Goal: Find specific page/section: Find specific page/section

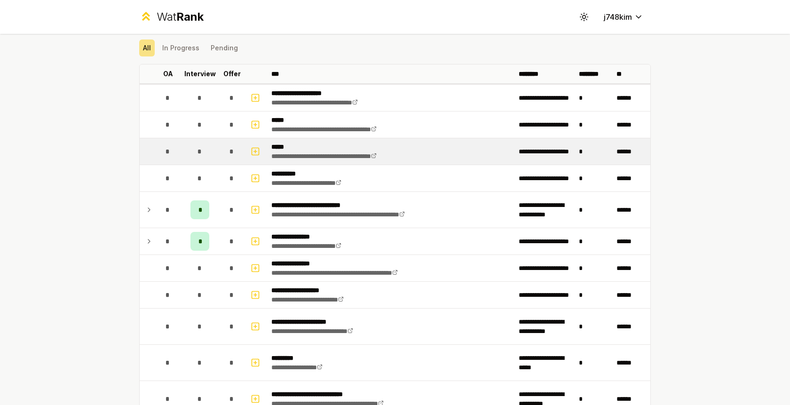
scroll to position [32, 0]
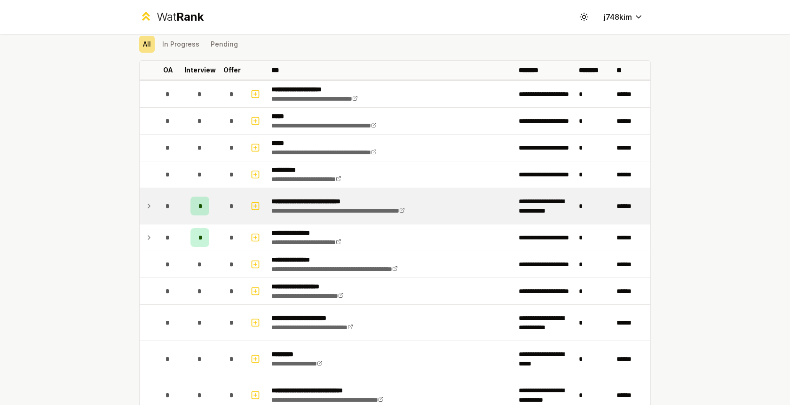
click at [203, 205] on div "*" at bounding box center [199, 206] width 19 height 19
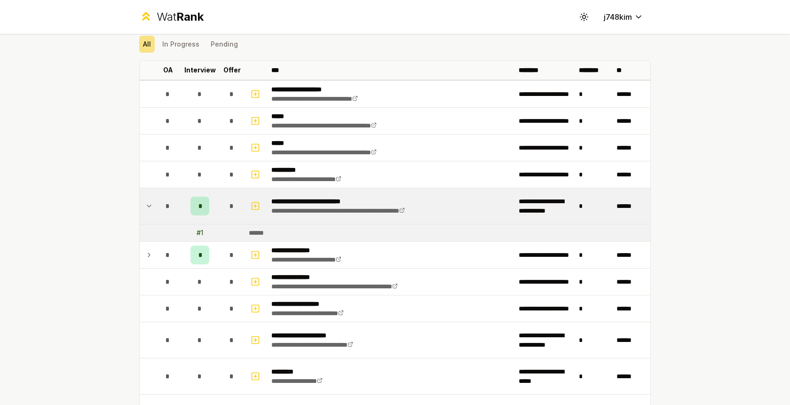
click at [203, 205] on div "*" at bounding box center [199, 206] width 19 height 19
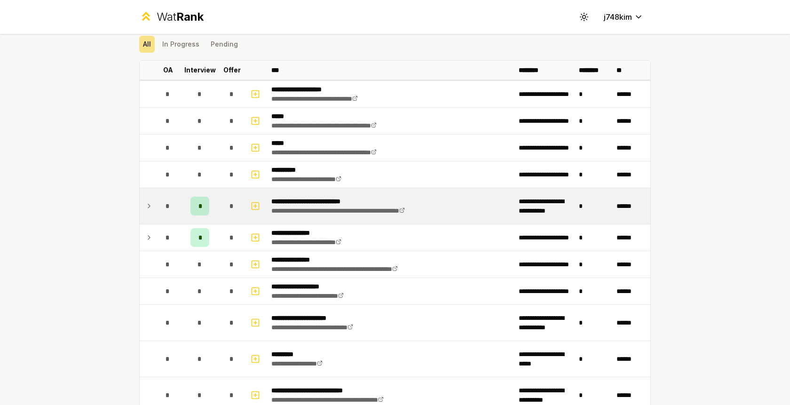
click at [203, 205] on div "*" at bounding box center [199, 206] width 19 height 19
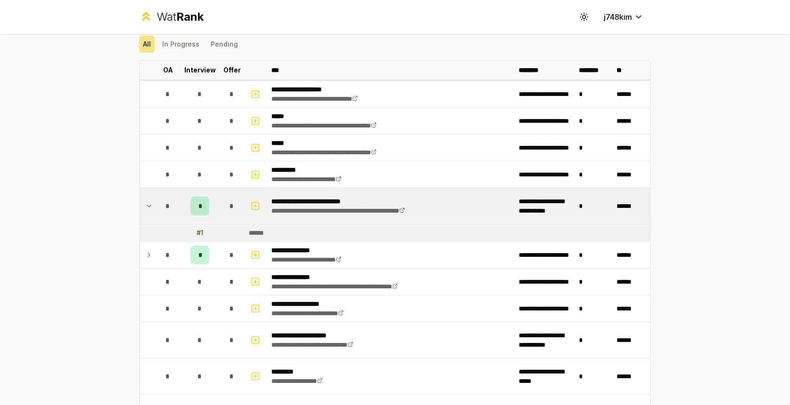
click at [203, 205] on div "*" at bounding box center [199, 206] width 19 height 19
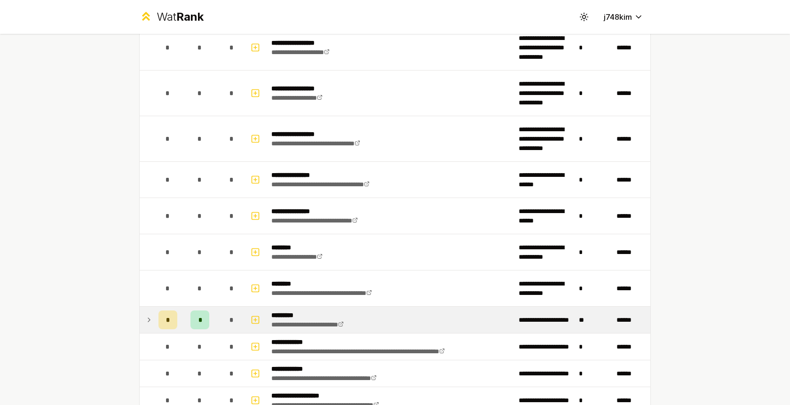
scroll to position [1126, 0]
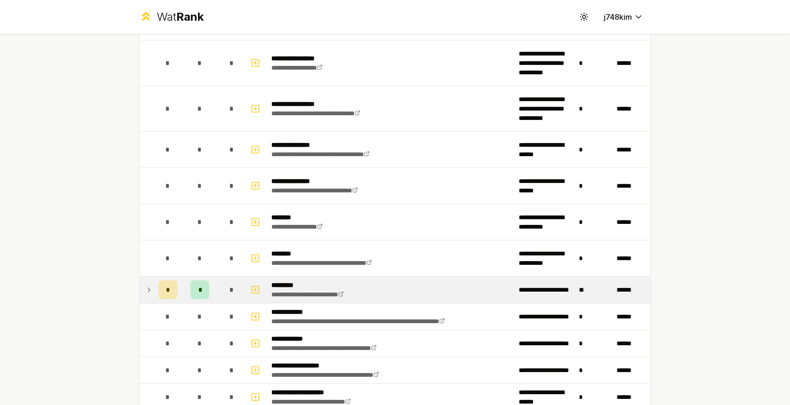
click at [151, 292] on icon at bounding box center [149, 289] width 8 height 11
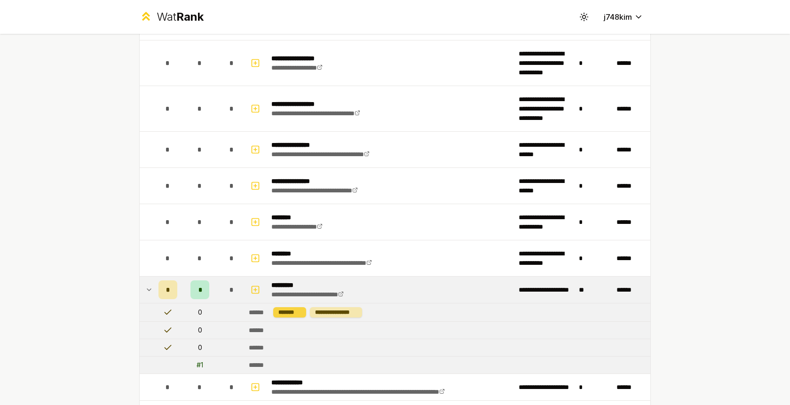
click at [286, 315] on div "*******" at bounding box center [289, 312] width 33 height 10
click at [332, 316] on div "**********" at bounding box center [336, 312] width 52 height 10
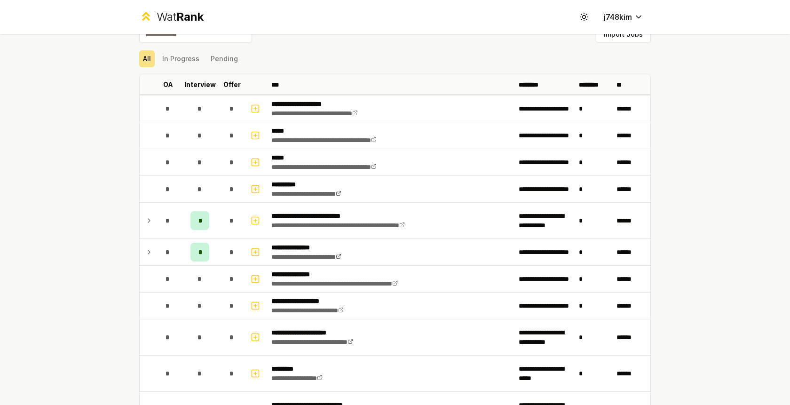
scroll to position [5, 0]
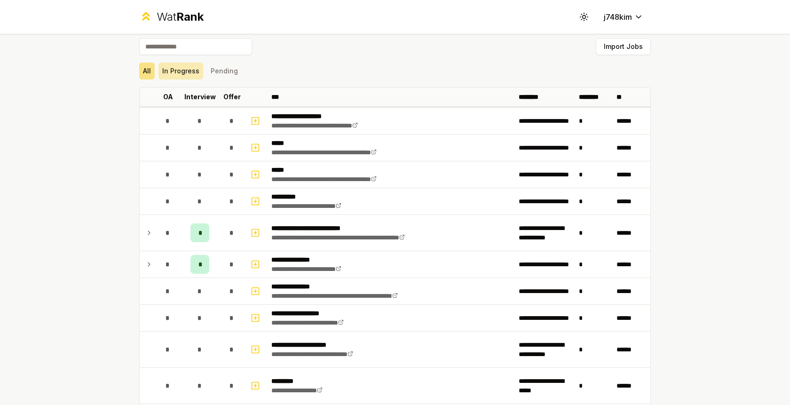
click at [169, 74] on button "In Progress" at bounding box center [181, 71] width 45 height 17
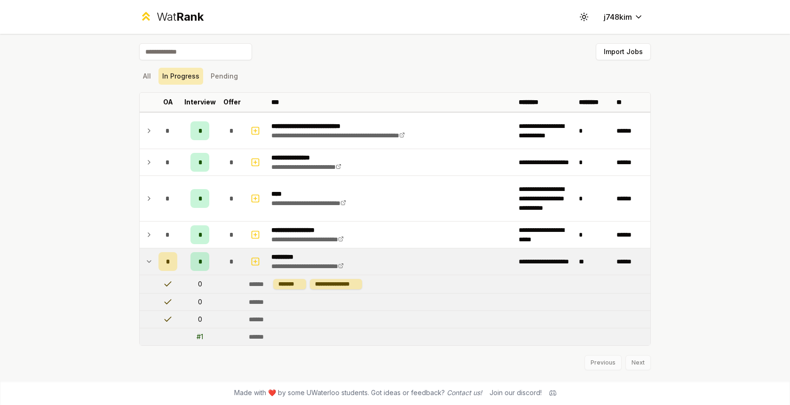
scroll to position [0, 0]
click at [213, 82] on button "Pending" at bounding box center [224, 76] width 35 height 17
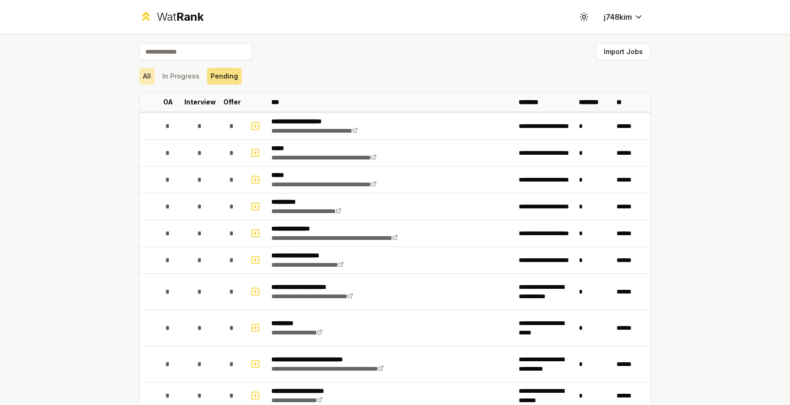
click at [151, 77] on button "All" at bounding box center [147, 76] width 16 height 17
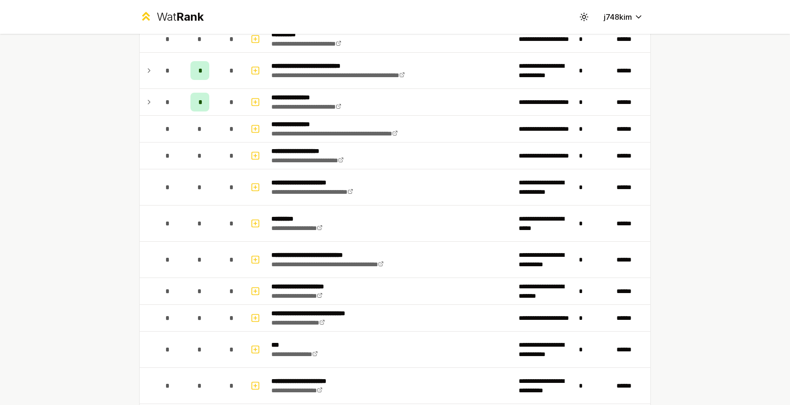
scroll to position [211, 0]
